Goal: Task Accomplishment & Management: Manage account settings

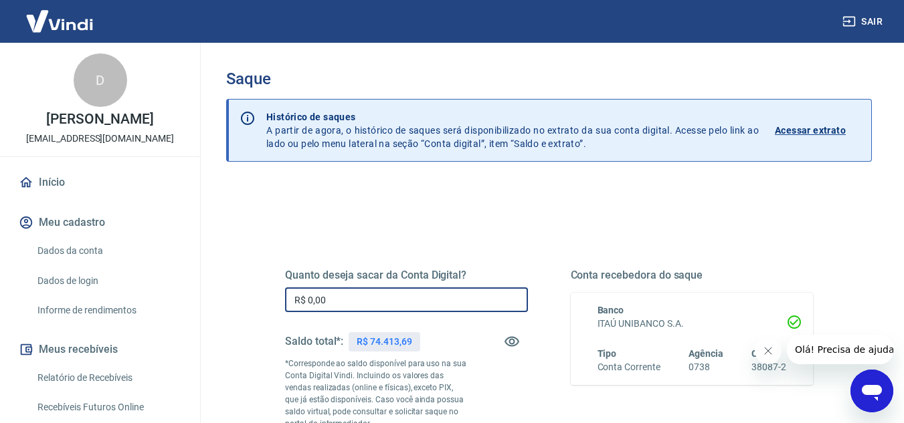
click at [387, 298] on input "R$ 0,00" at bounding box center [406, 300] width 243 height 25
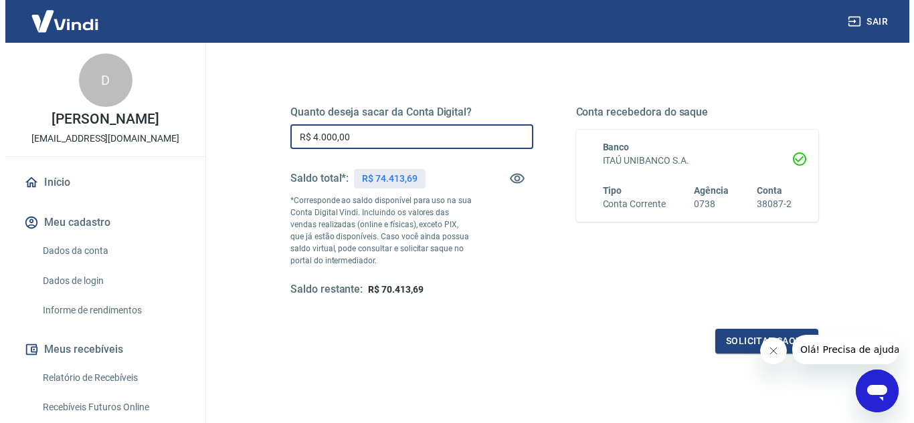
scroll to position [250, 0]
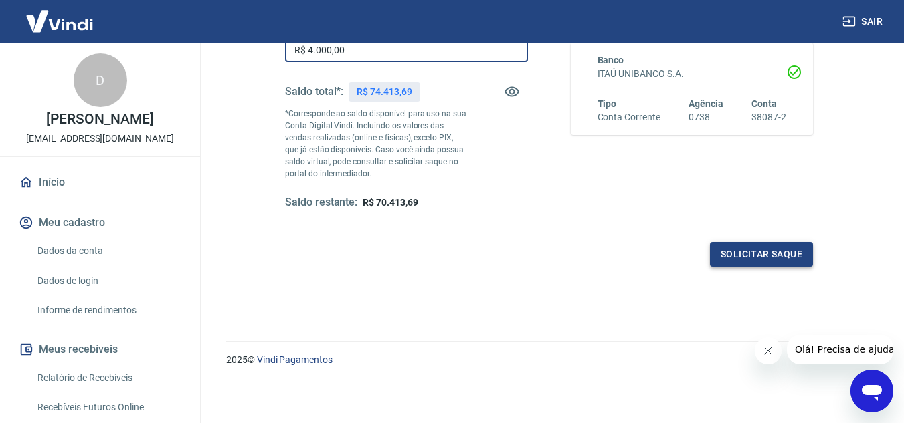
type input "R$ 4.000,00"
click at [753, 256] on button "Solicitar saque" at bounding box center [761, 254] width 103 height 25
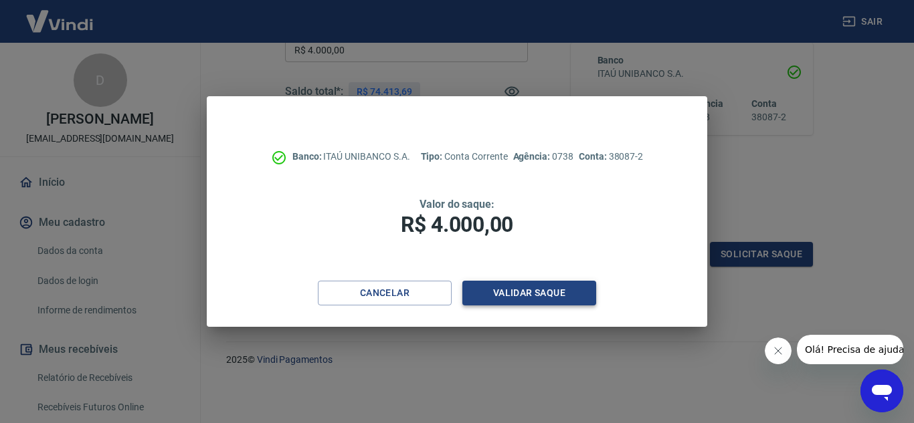
click at [528, 294] on button "Validar saque" at bounding box center [529, 293] width 134 height 25
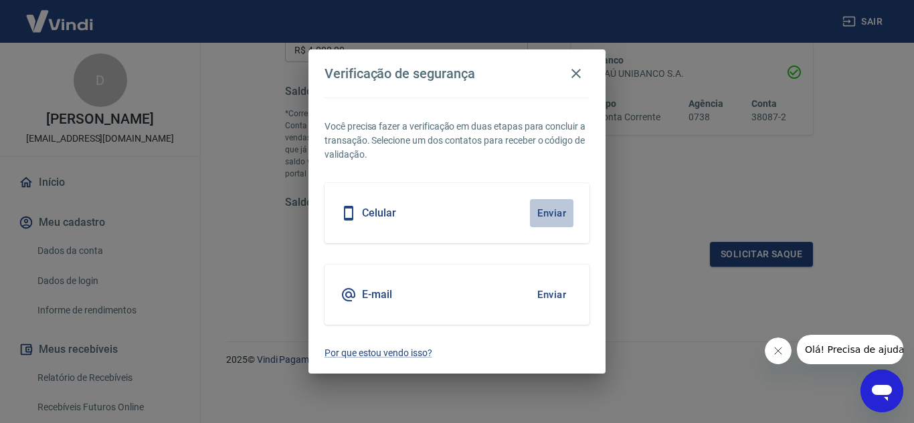
click at [547, 219] on button "Enviar" at bounding box center [551, 213] width 43 height 28
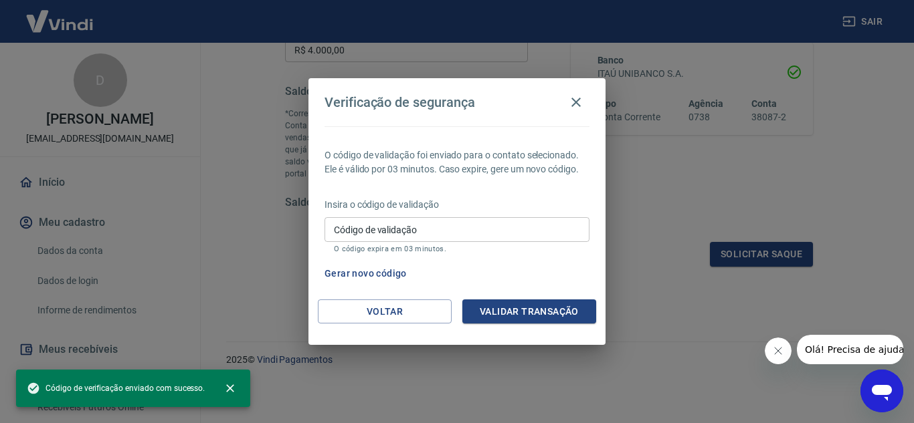
click at [446, 223] on input "Código de validação" at bounding box center [456, 229] width 265 height 25
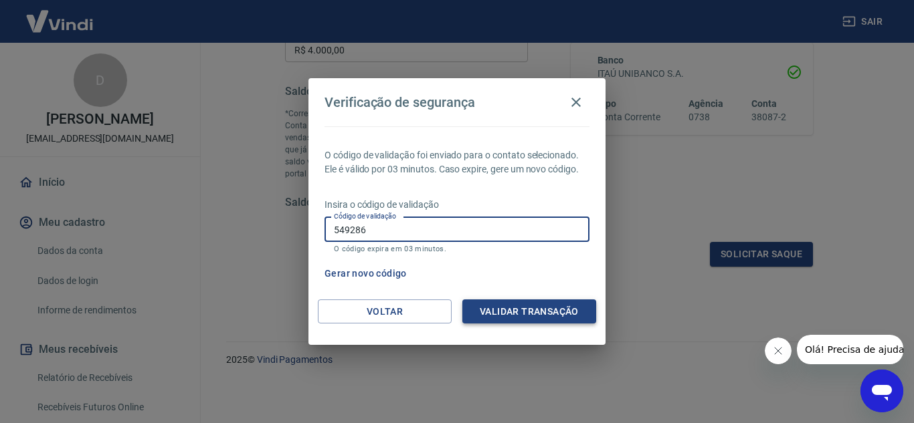
type input "549286"
click at [573, 321] on button "Validar transação" at bounding box center [529, 312] width 134 height 25
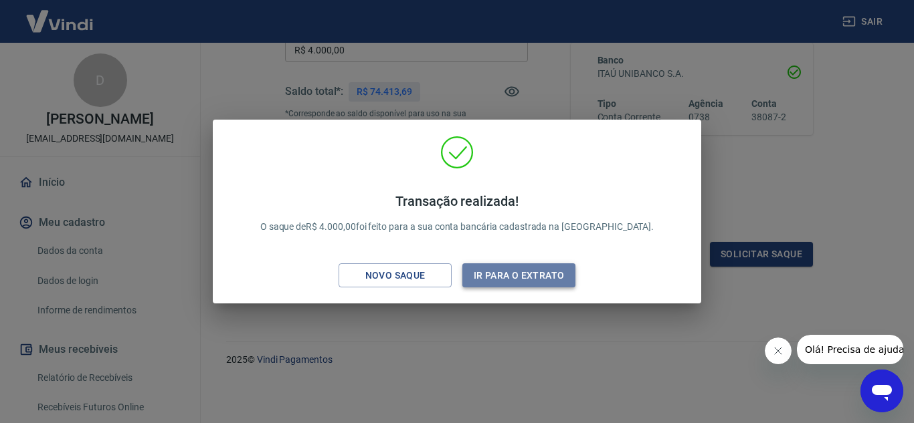
click at [513, 277] on button "Ir para o extrato" at bounding box center [518, 276] width 113 height 25
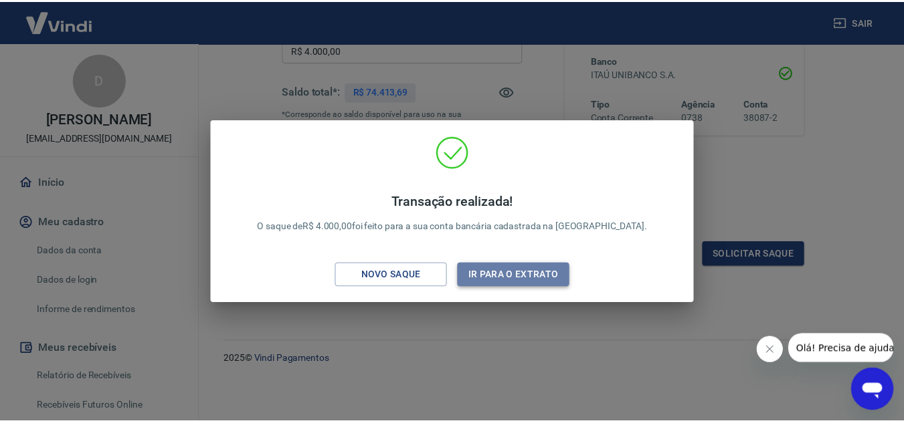
scroll to position [238, 0]
